Goal: Use online tool/utility: Utilize a website feature to perform a specific function

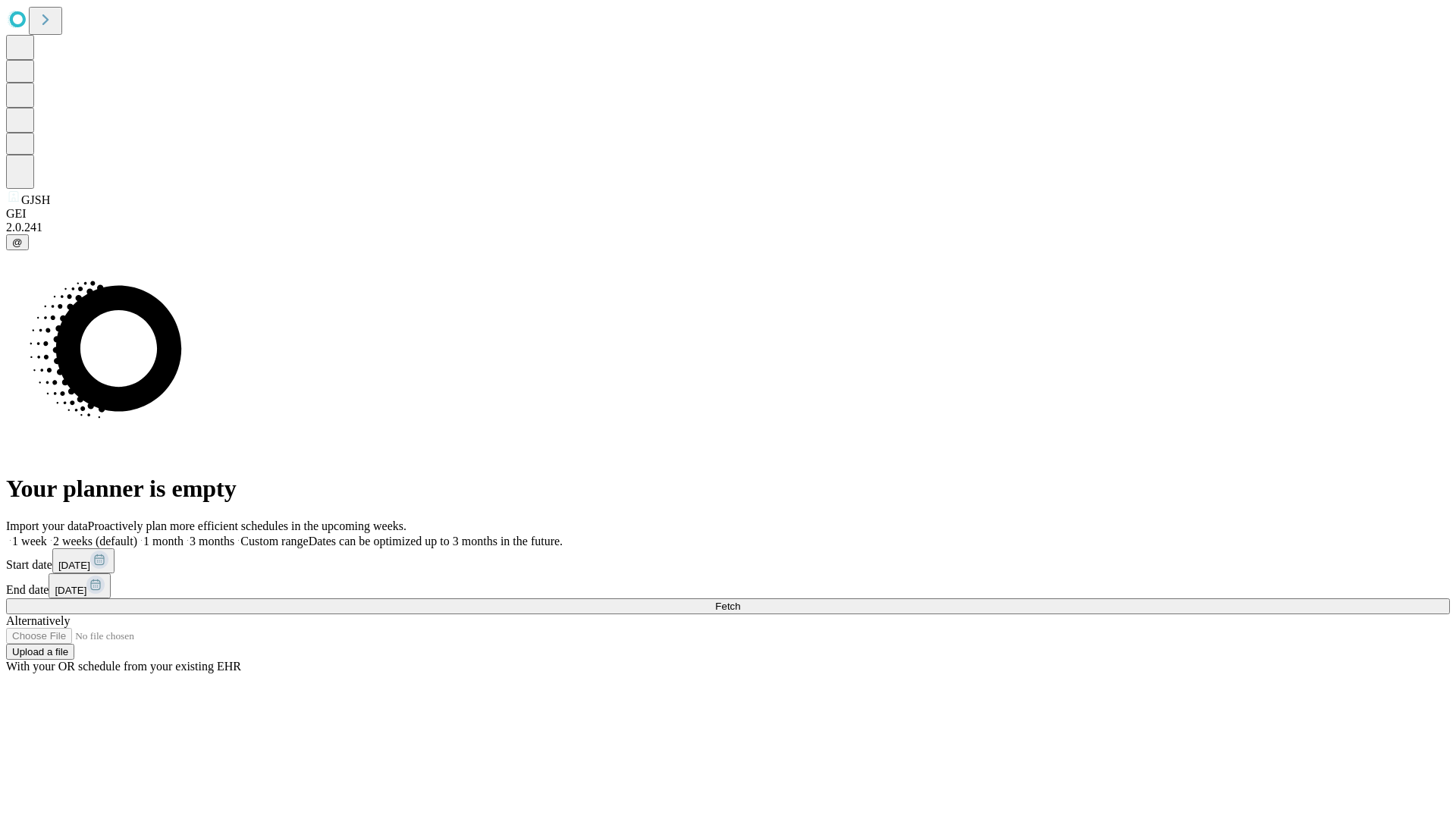
click at [740, 600] on span "Fetch" at bounding box center [727, 606] width 25 height 11
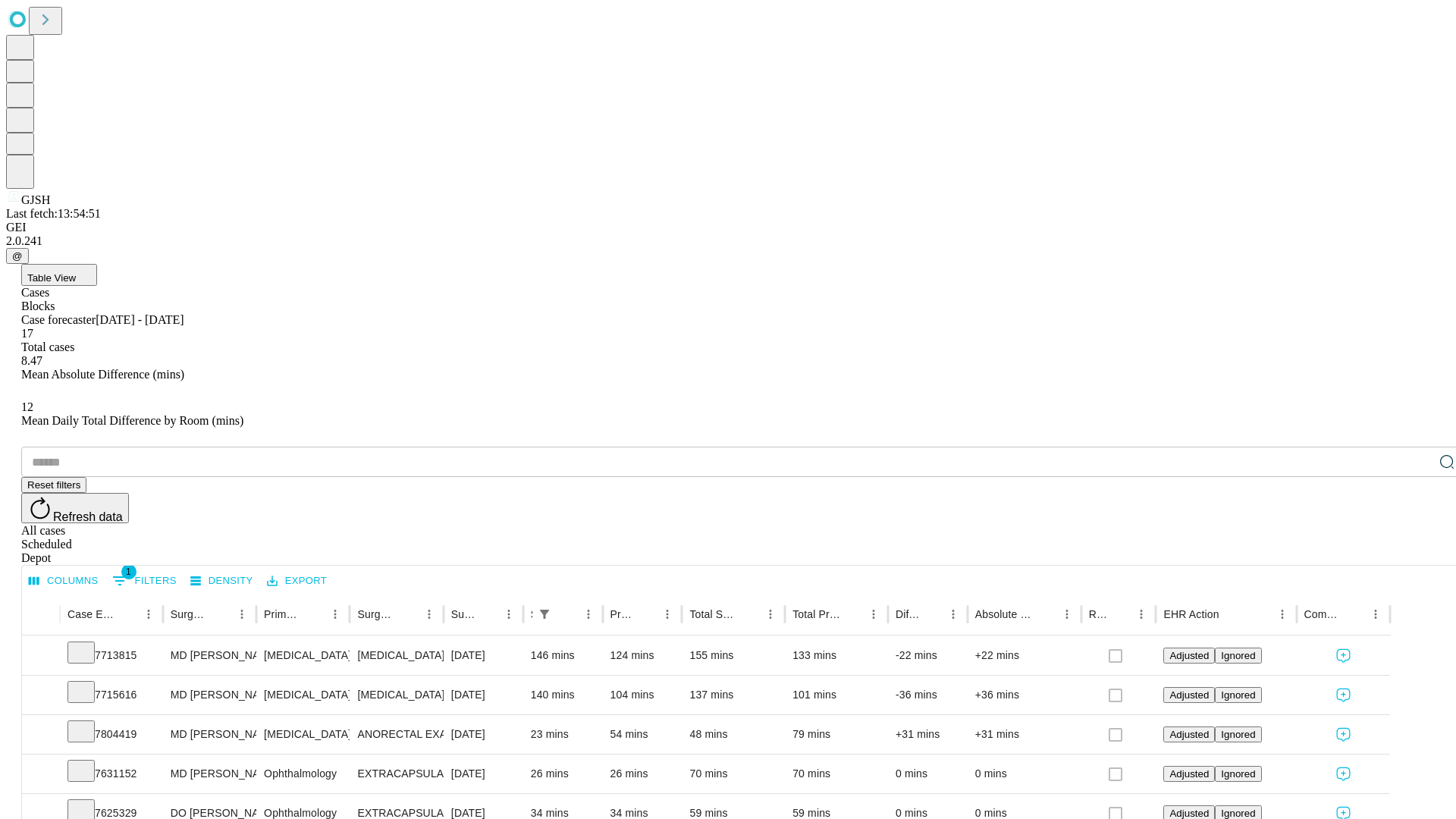
click at [76, 272] on span "Table View" at bounding box center [51, 277] width 49 height 11
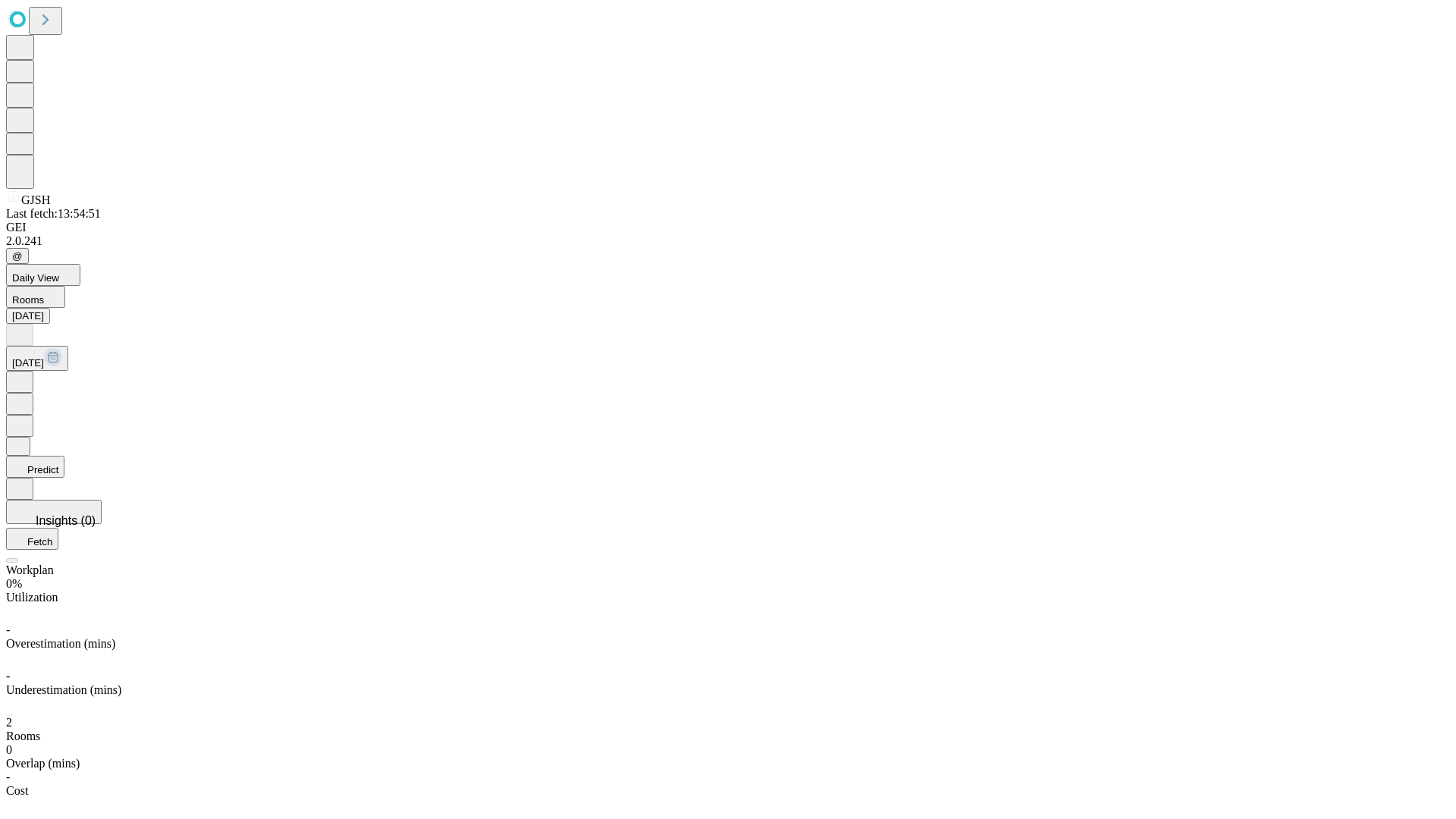
click at [64, 456] on button "Predict" at bounding box center [36, 467] width 59 height 22
